Goal: Navigation & Orientation: Find specific page/section

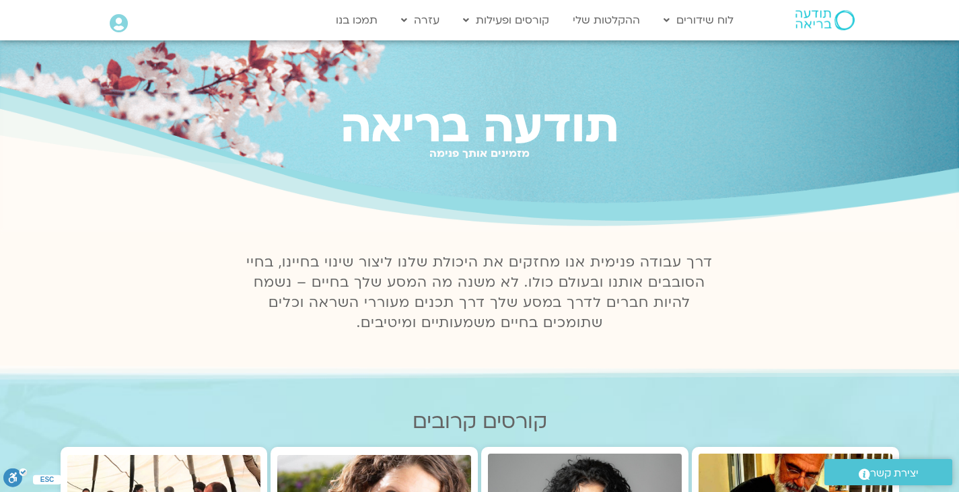
click at [812, 26] on img at bounding box center [824, 20] width 59 height 20
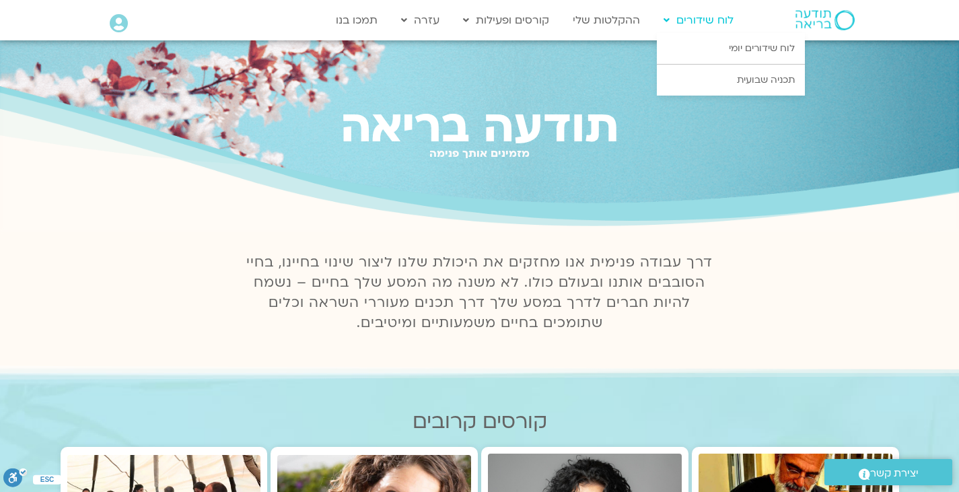
click at [725, 23] on link "לוח שידורים" at bounding box center [698, 20] width 83 height 26
click at [715, 45] on link "לוח שידורים יומי" at bounding box center [731, 48] width 148 height 31
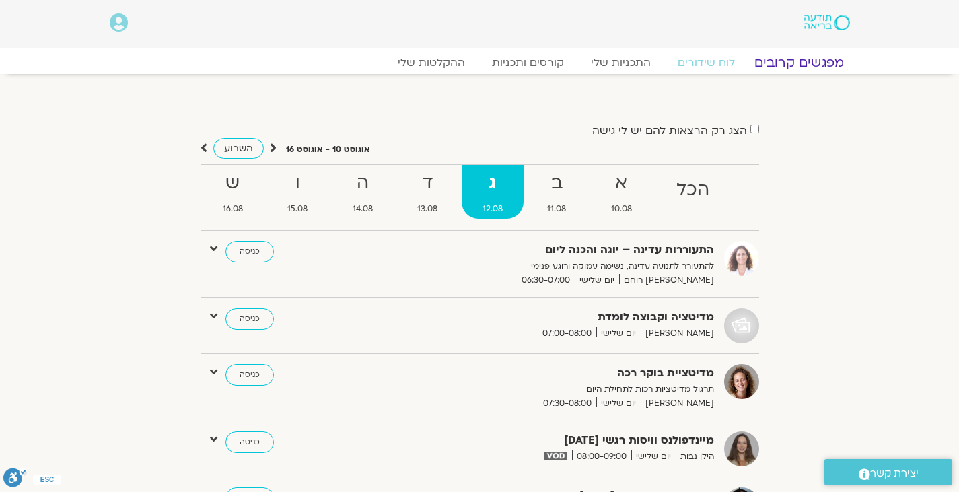
click at [806, 63] on link "מפגשים קרובים" at bounding box center [798, 62] width 122 height 16
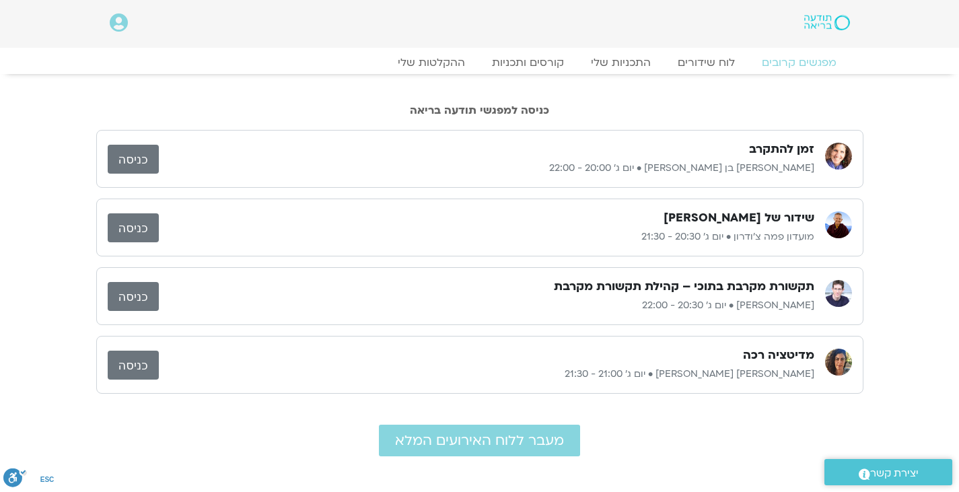
click at [144, 302] on link "כניסה" at bounding box center [133, 296] width 51 height 29
